Goal: Task Accomplishment & Management: Complete application form

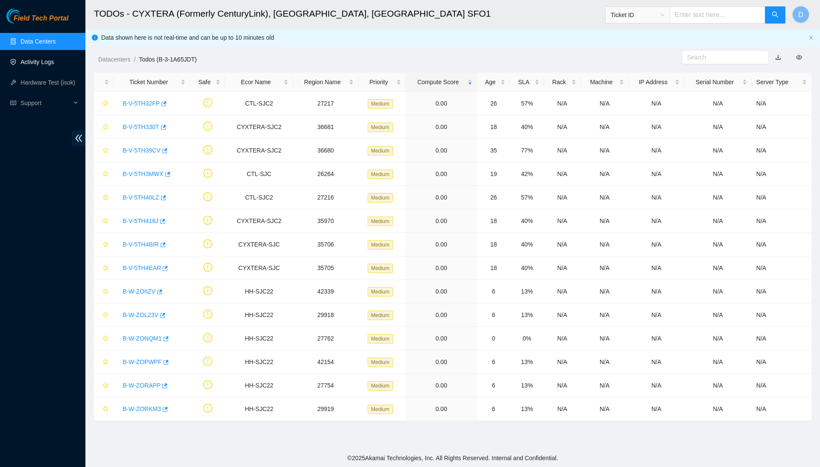
click at [54, 64] on link "Activity Logs" at bounding box center [37, 61] width 34 height 7
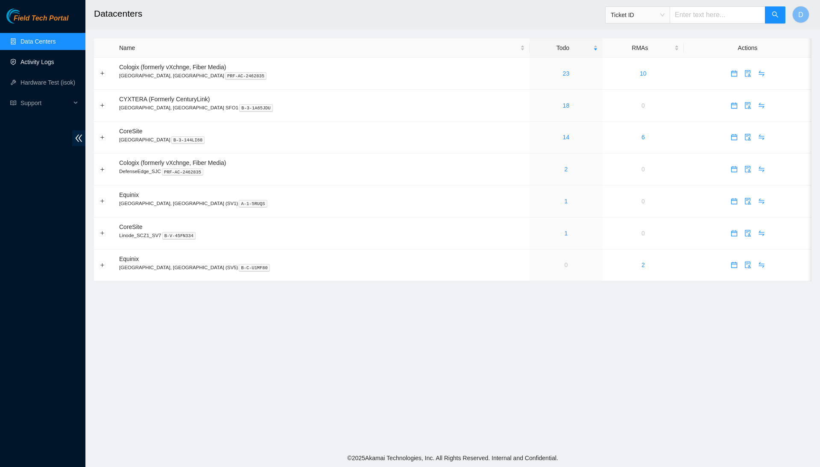
click at [38, 61] on link "Activity Logs" at bounding box center [37, 61] width 34 height 7
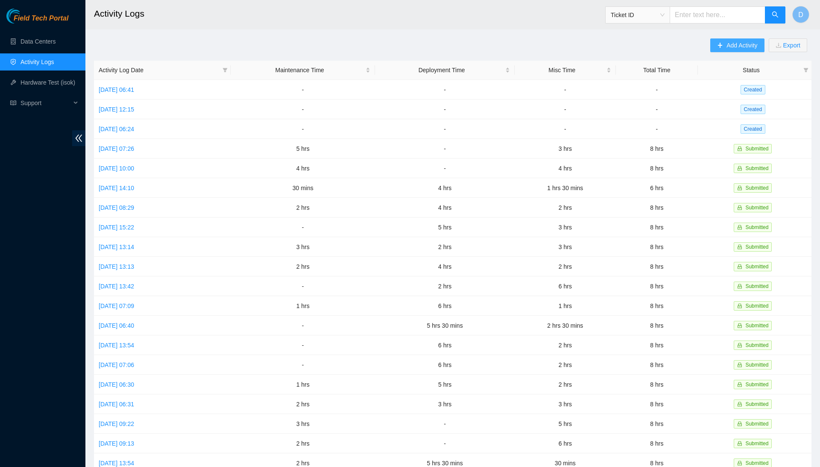
click at [741, 50] on span "Add Activity" at bounding box center [741, 45] width 31 height 9
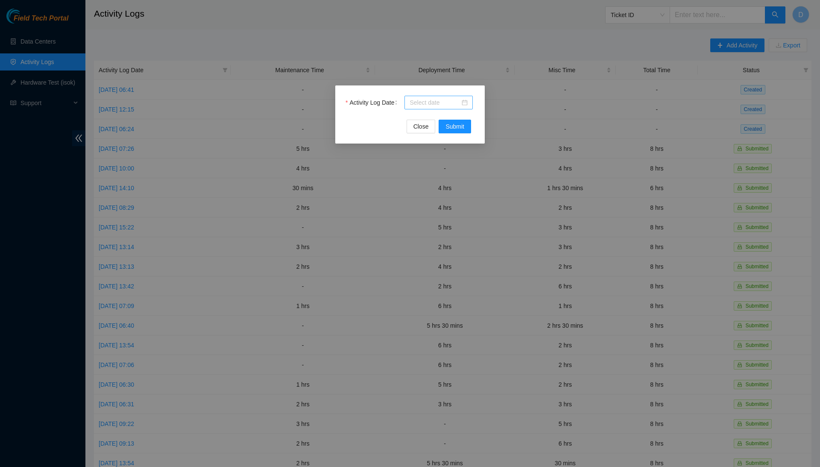
click at [456, 103] on input "Activity Log Date" at bounding box center [434, 102] width 50 height 9
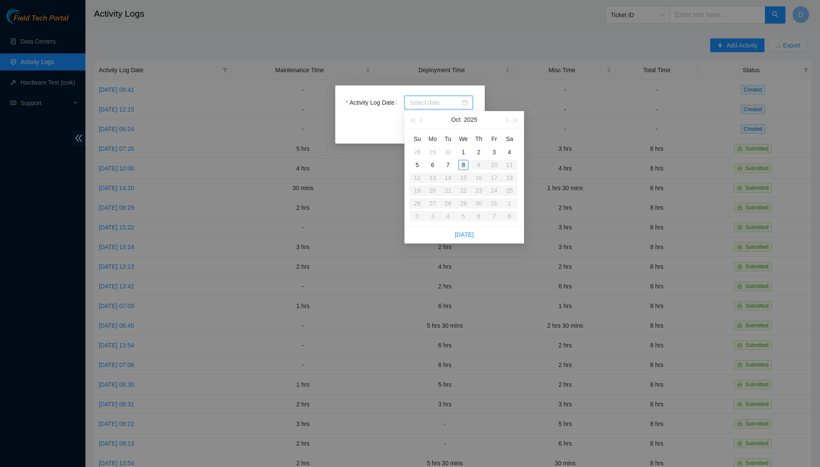
type input "[DATE]"
click at [451, 166] on div "7" at bounding box center [448, 165] width 10 height 10
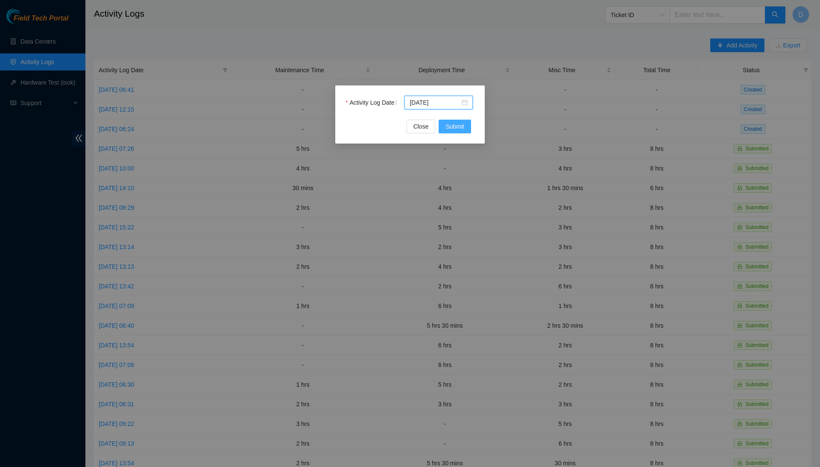
click at [470, 124] on button "Submit" at bounding box center [454, 127] width 32 height 14
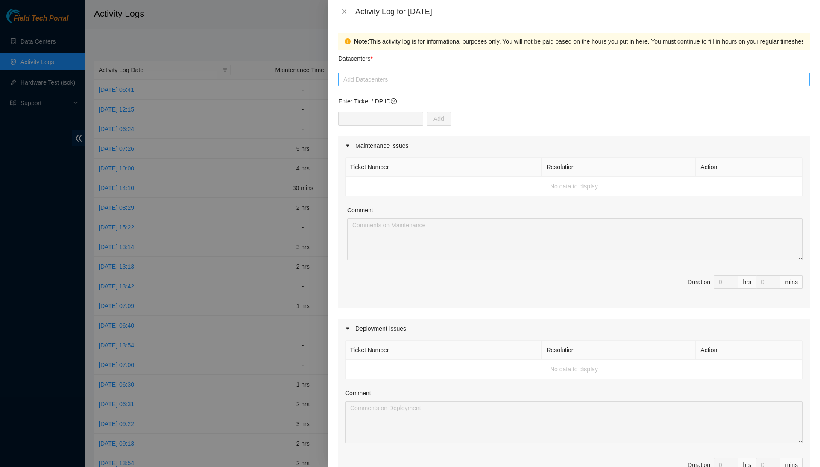
click at [414, 74] on div at bounding box center [573, 79] width 467 height 10
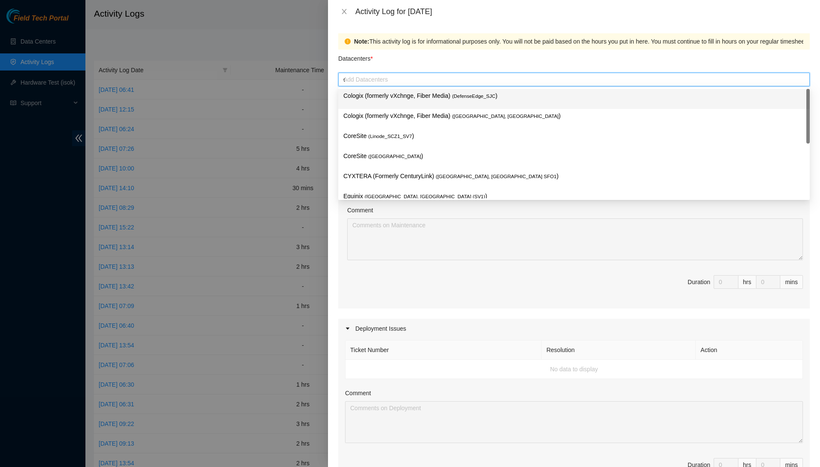
type input "cy"
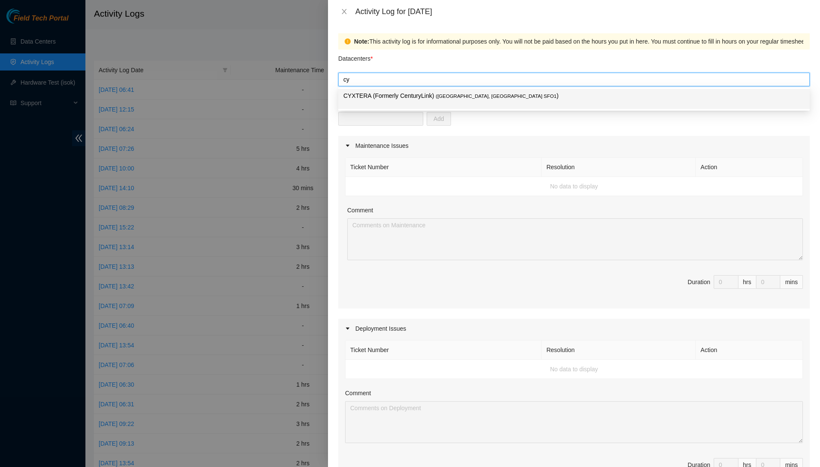
click at [413, 96] on p "CYXTERA (Formerly CenturyLink) ( [GEOGRAPHIC_DATA], [GEOGRAPHIC_DATA] SFO1 )" at bounding box center [573, 96] width 461 height 10
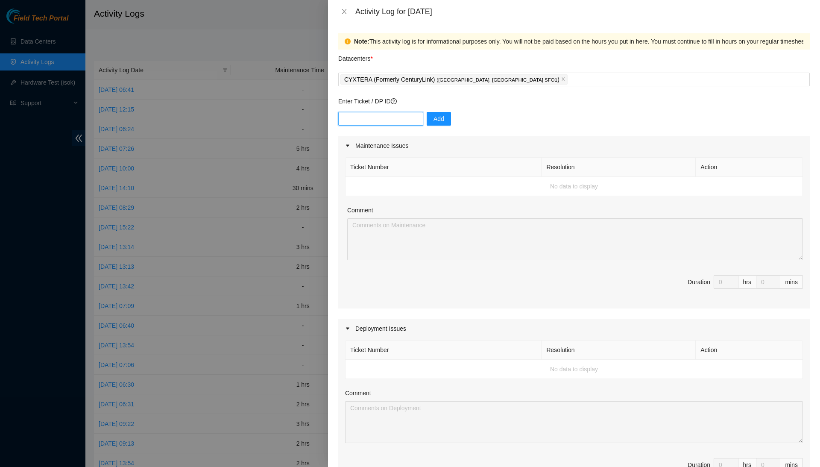
click at [395, 123] on input "text" at bounding box center [380, 119] width 85 height 14
type input "DP80775"
click at [440, 117] on span "Add" at bounding box center [438, 118] width 11 height 9
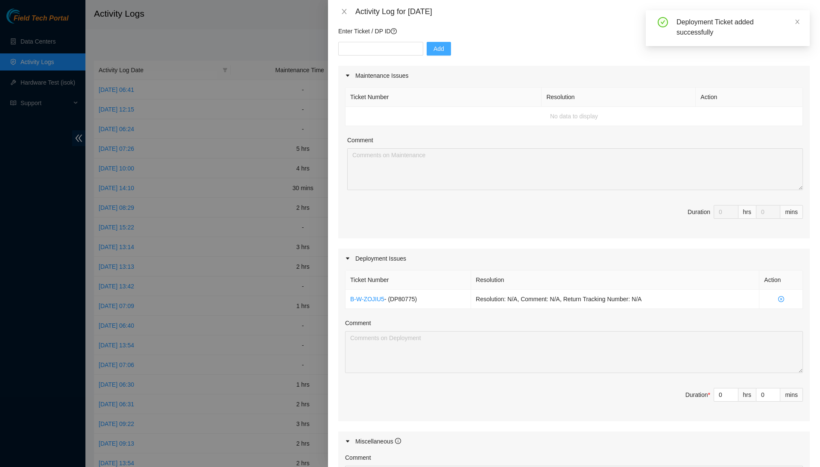
scroll to position [96, 0]
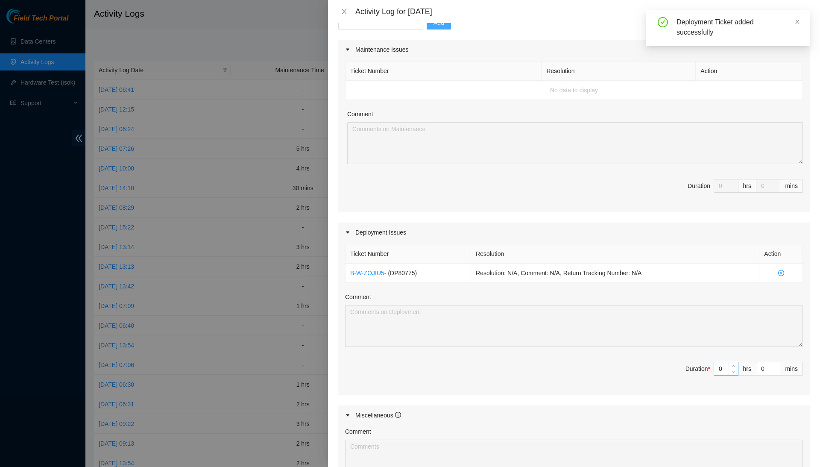
click at [724, 368] on input "0" at bounding box center [726, 368] width 24 height 13
type input "4"
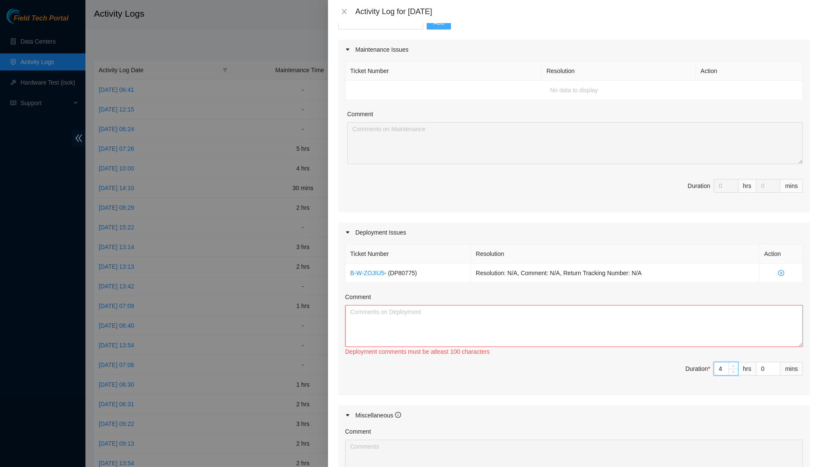
type input "4"
click at [744, 323] on textarea "Comment" at bounding box center [574, 326] width 458 height 42
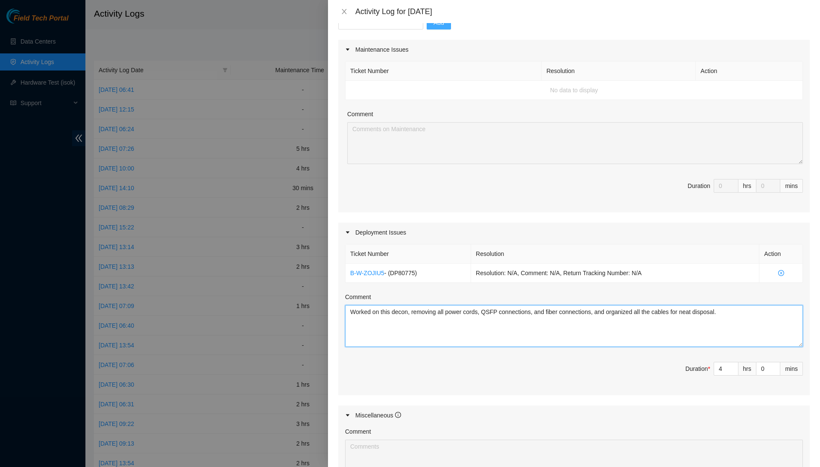
click at [770, 310] on textarea "Worked on this decon, removing all power cords, QSFP connections, and fiber con…" at bounding box center [574, 326] width 458 height 42
click at [727, 313] on textarea "Worked on this decon, removing all power cords, QSFP connections, and fiber con…" at bounding box center [574, 326] width 458 height 42
click at [765, 311] on textarea "Worked on this decon, removing all power cords, QSFP connections, and fiber con…" at bounding box center [574, 326] width 458 height 42
click at [746, 318] on textarea "Worked on this decon, removing all power cords, QSFP connections, and fiber con…" at bounding box center [574, 326] width 458 height 42
click at [549, 318] on textarea "Worked on this decon, removing all power cords, QSFP connections, and fiber con…" at bounding box center [574, 326] width 458 height 42
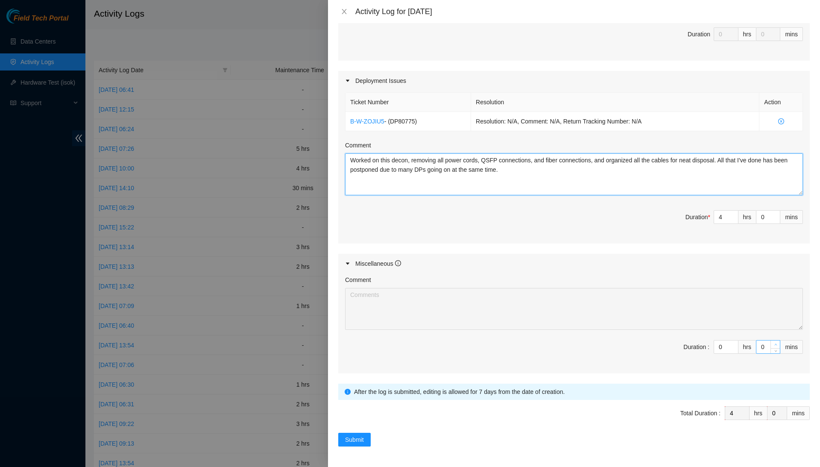
scroll to position [245, 0]
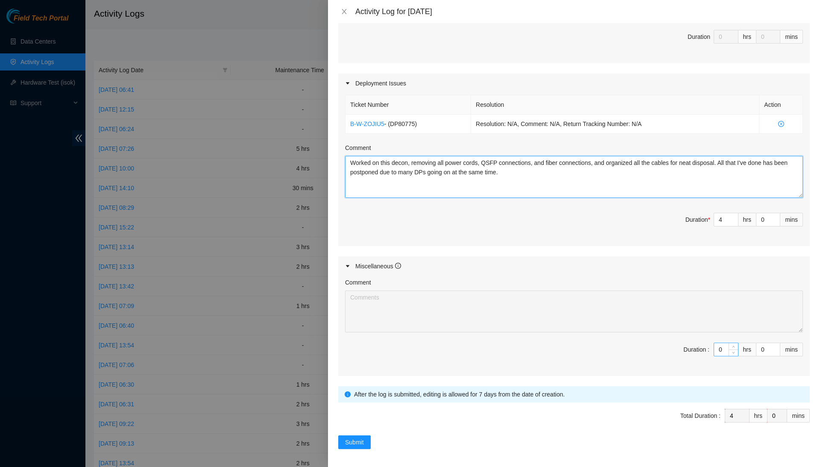
type textarea "Worked on this decon, removing all power cords, QSFP connections, and fiber con…"
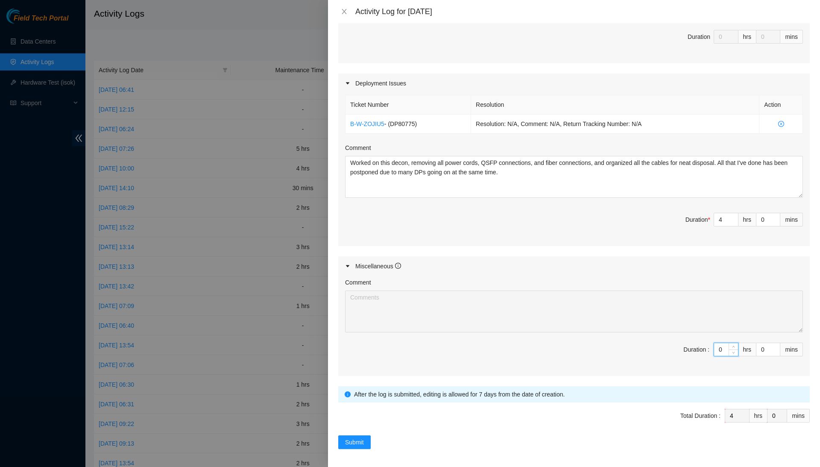
click at [723, 345] on input "0" at bounding box center [726, 349] width 24 height 13
type input "4"
type input "8"
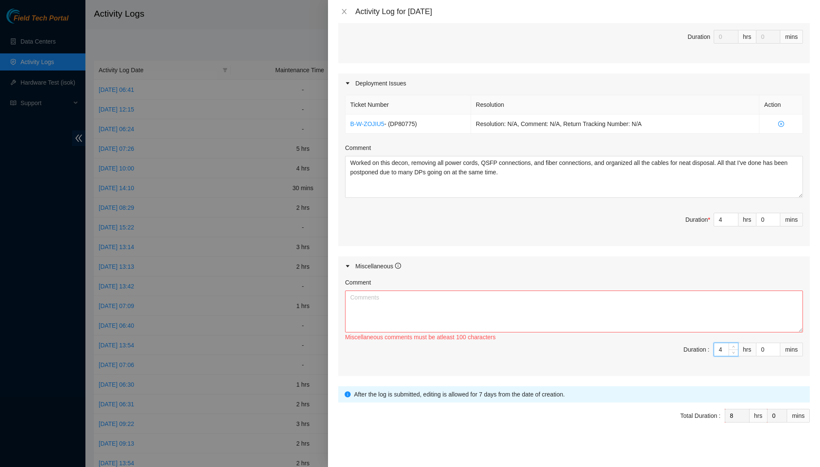
type input "4"
click at [729, 306] on textarea "Comment" at bounding box center [574, 311] width 458 height 42
click at [490, 301] on textarea "Took my two 15-minute breaks," at bounding box center [574, 311] width 458 height 42
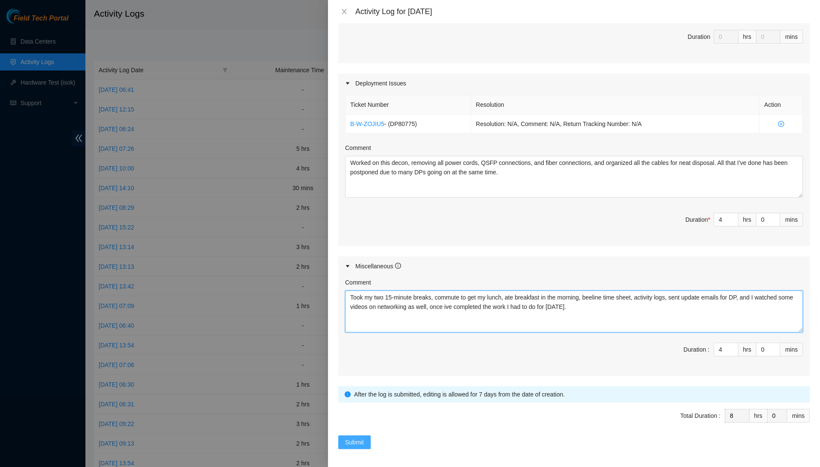
type textarea "Took my two 15-minute breaks, commute to get my lunch, ate breakfast in the mor…"
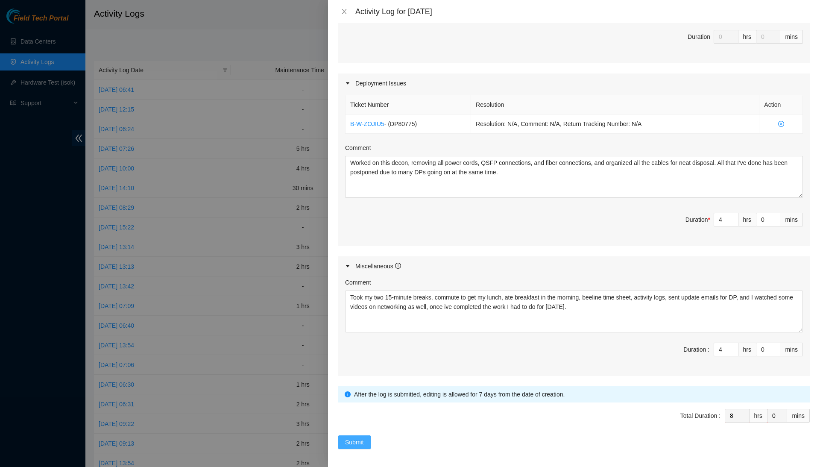
click at [351, 437] on span "Submit" at bounding box center [354, 441] width 19 height 9
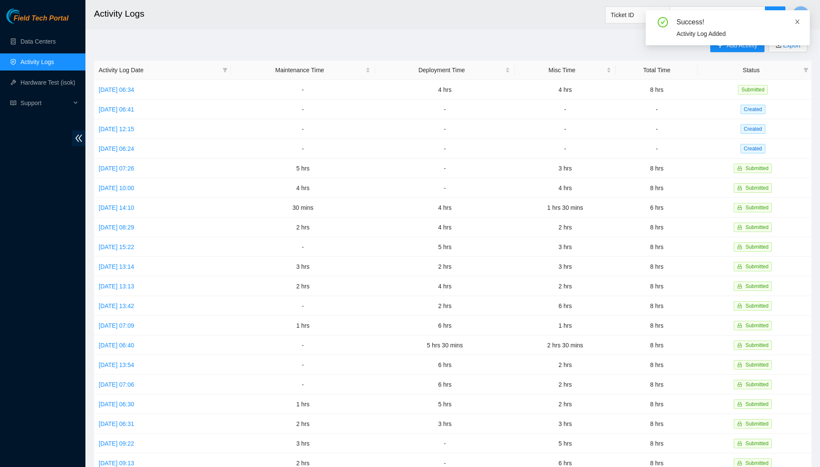
click at [797, 23] on icon "close" at bounding box center [797, 22] width 4 height 4
